Goal: Use online tool/utility: Utilize a website feature to perform a specific function

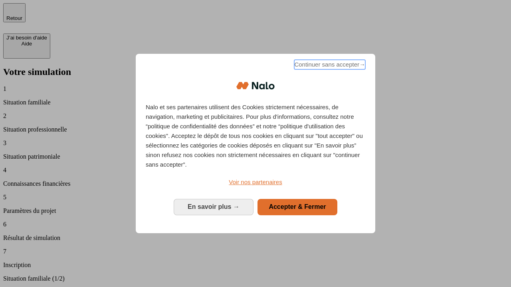
click at [329, 66] on span "Continuer sans accepter →" at bounding box center [329, 65] width 71 height 10
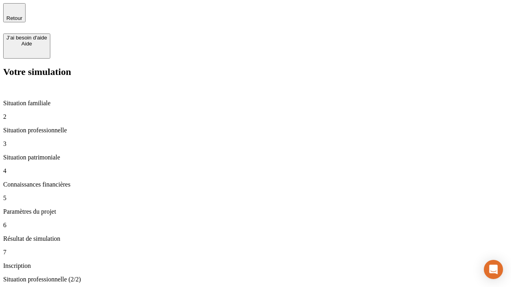
type input "30 000"
type input "1 000"
